Goal: Obtain resource: Download file/media

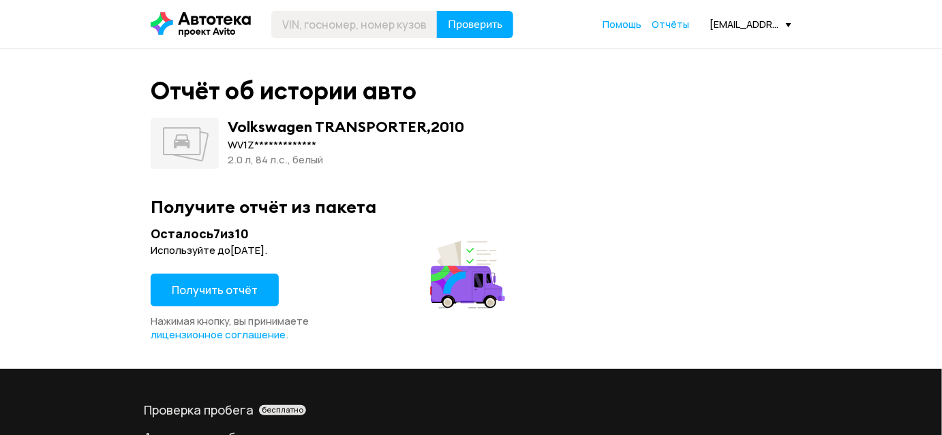
click at [211, 290] on span "Получить отчёт" at bounding box center [215, 290] width 86 height 15
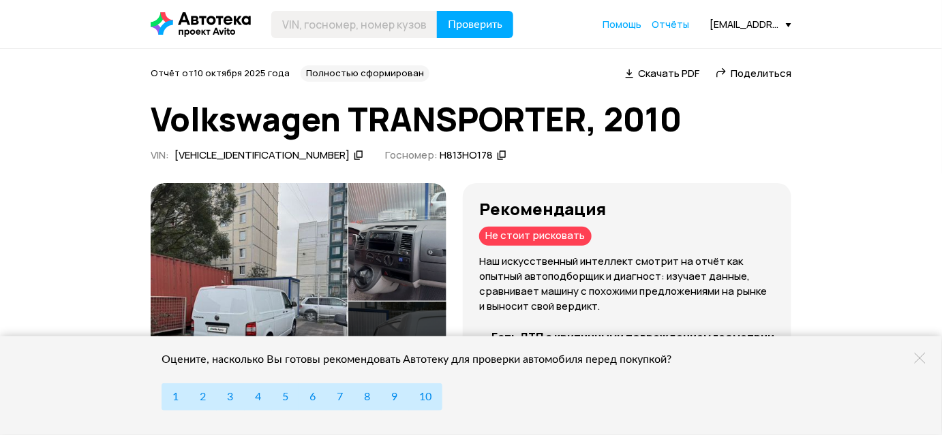
click at [656, 71] on span "Скачать PDF" at bounding box center [668, 73] width 61 height 14
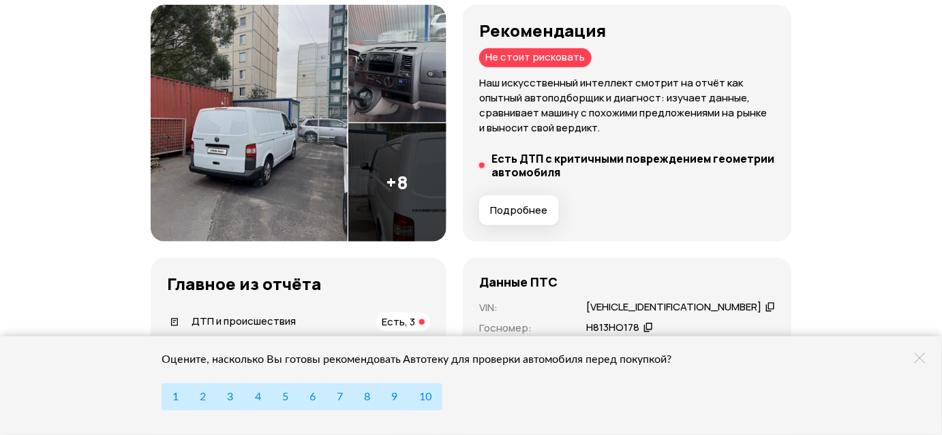
scroll to position [185, 0]
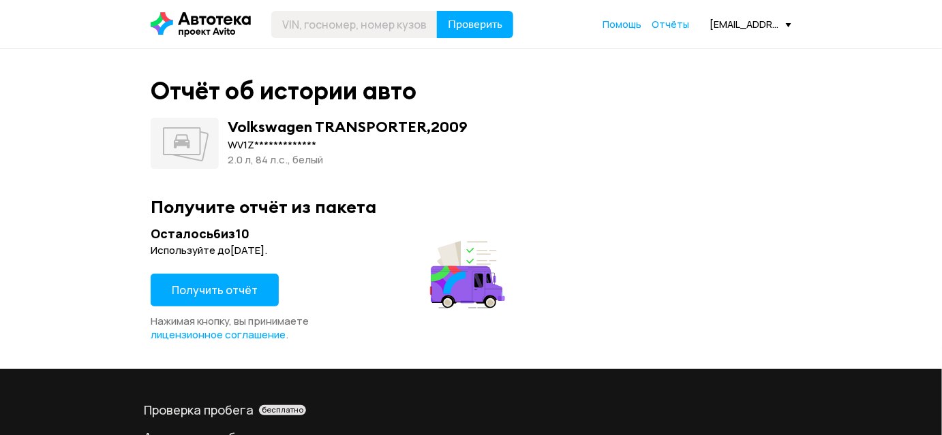
click at [207, 289] on span "Получить отчёт" at bounding box center [215, 290] width 86 height 15
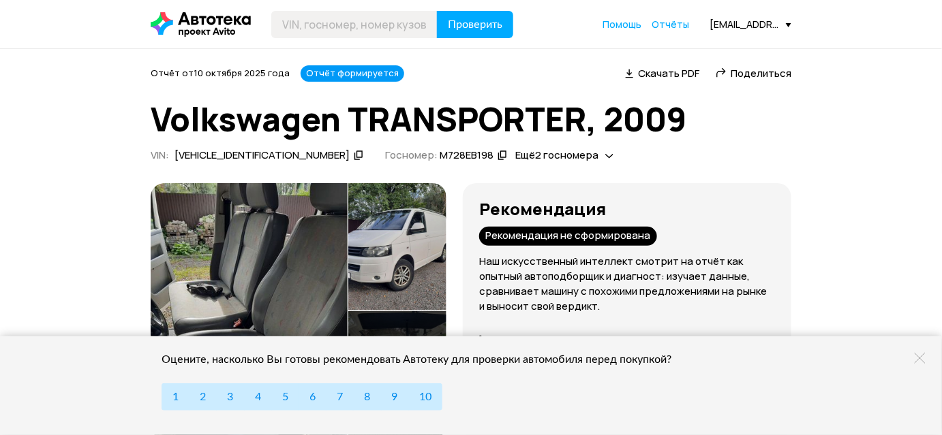
click at [658, 72] on span "Скачать PDF" at bounding box center [668, 73] width 61 height 14
click at [653, 72] on span "Скачать PDF" at bounding box center [668, 73] width 61 height 14
click at [752, 72] on span "Поделиться" at bounding box center [761, 73] width 61 height 14
click at [649, 70] on span "Скачать PDF" at bounding box center [668, 73] width 61 height 14
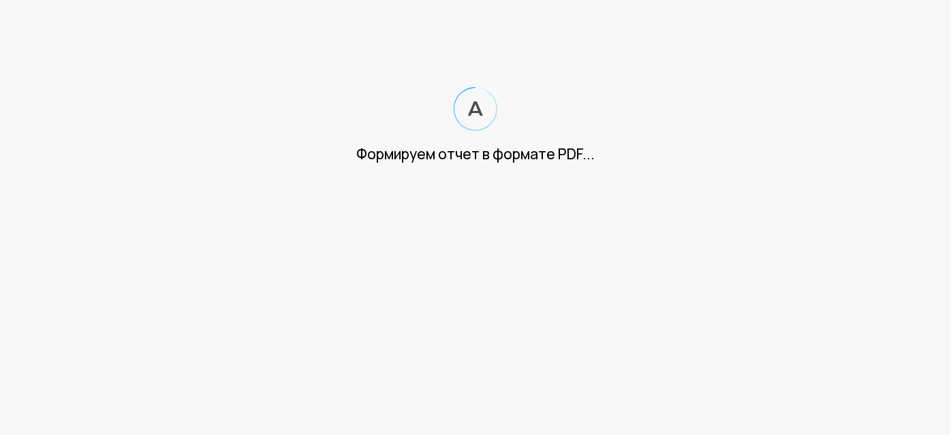
click at [865, 156] on div "Формируем отчет в формате PDF..." at bounding box center [475, 154] width 951 height 20
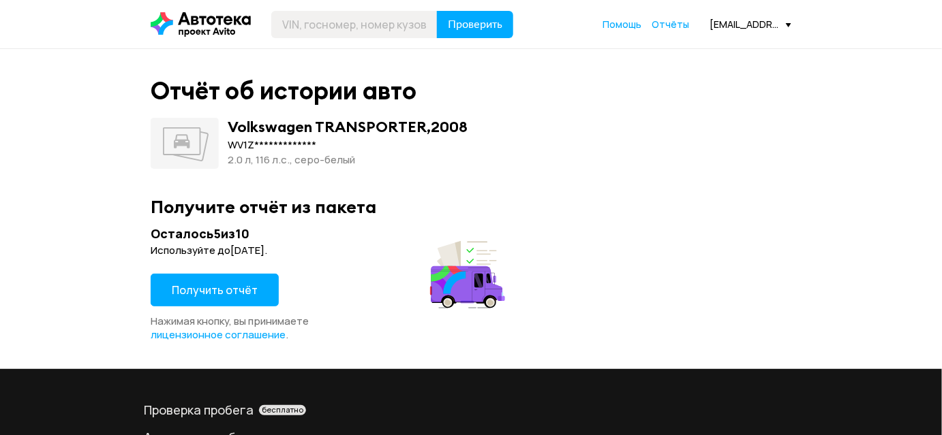
click at [222, 291] on span "Получить отчёт" at bounding box center [215, 290] width 86 height 15
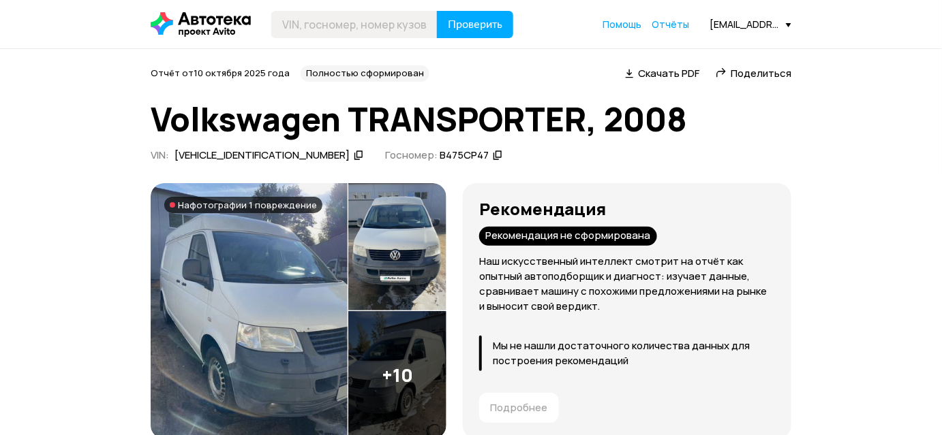
click at [669, 76] on span "Скачать PDF" at bounding box center [668, 73] width 61 height 14
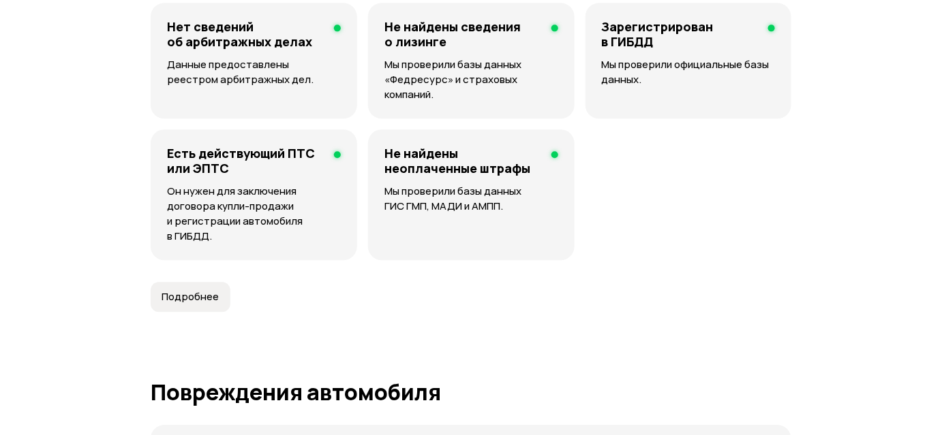
scroll to position [1486, 0]
